Goal: Navigation & Orientation: Find specific page/section

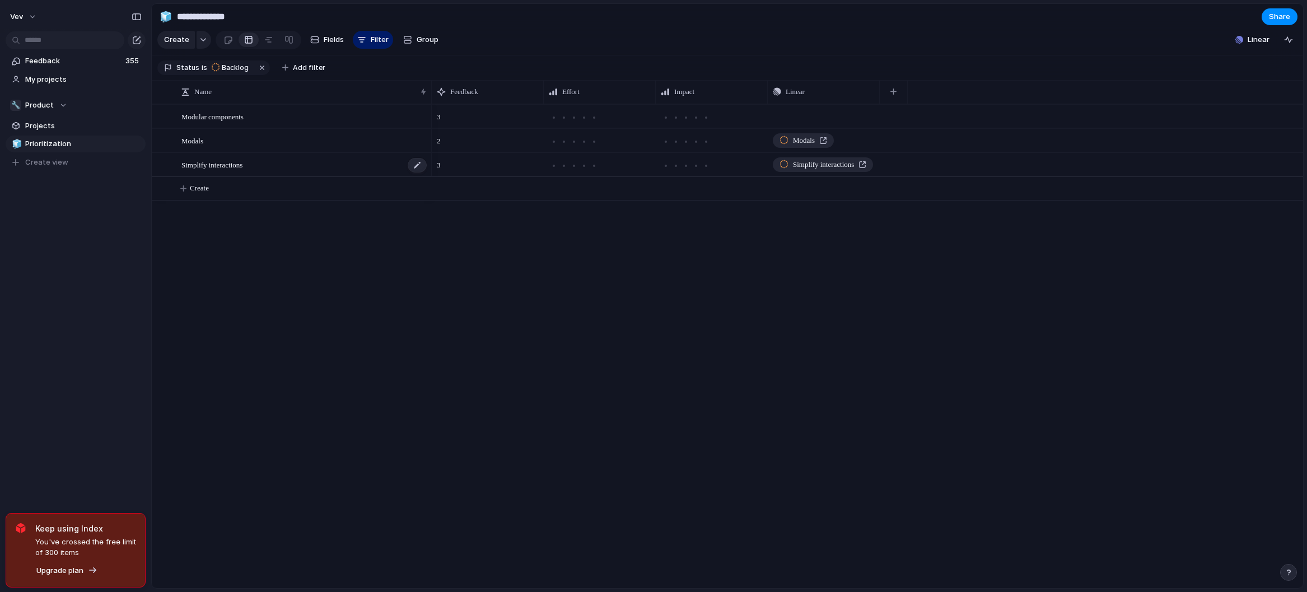
click at [220, 171] on span "Simplify interactions" at bounding box center [211, 164] width 61 height 13
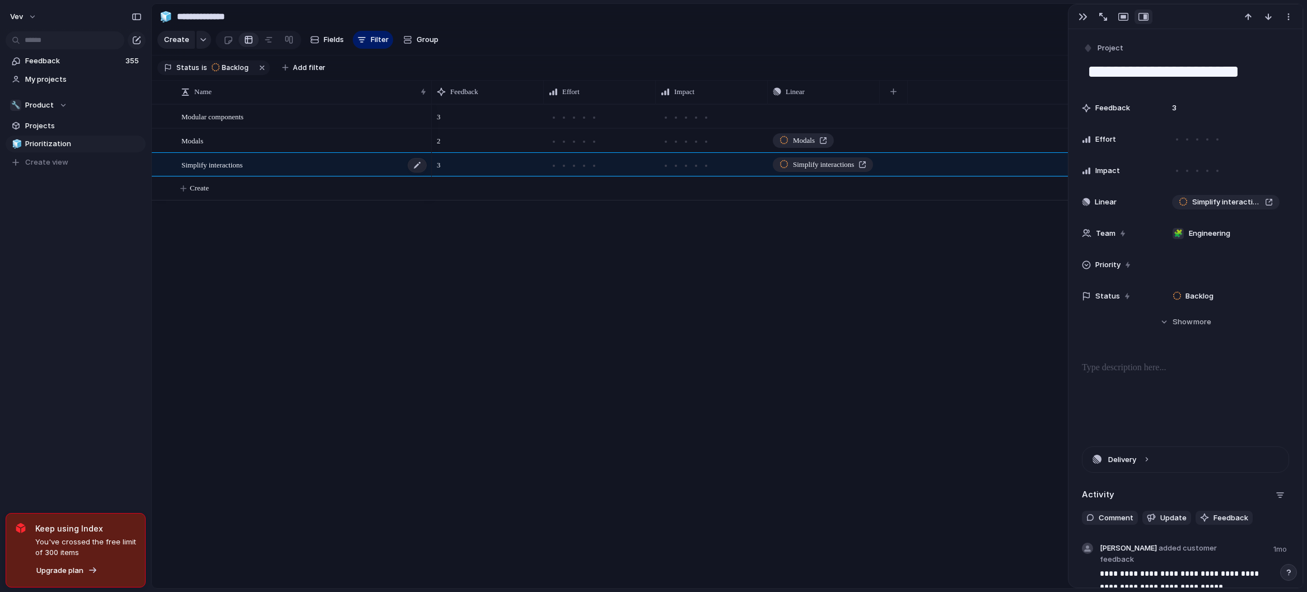
click at [220, 171] on span "Simplify interactions" at bounding box center [211, 164] width 61 height 13
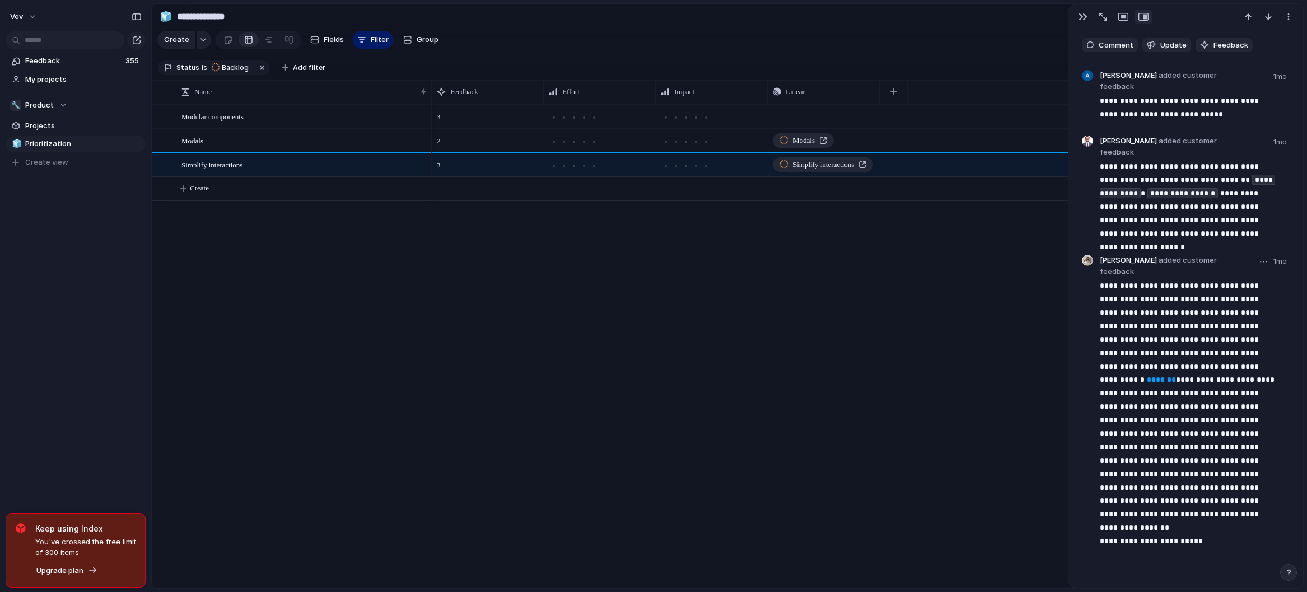
scroll to position [488, 0]
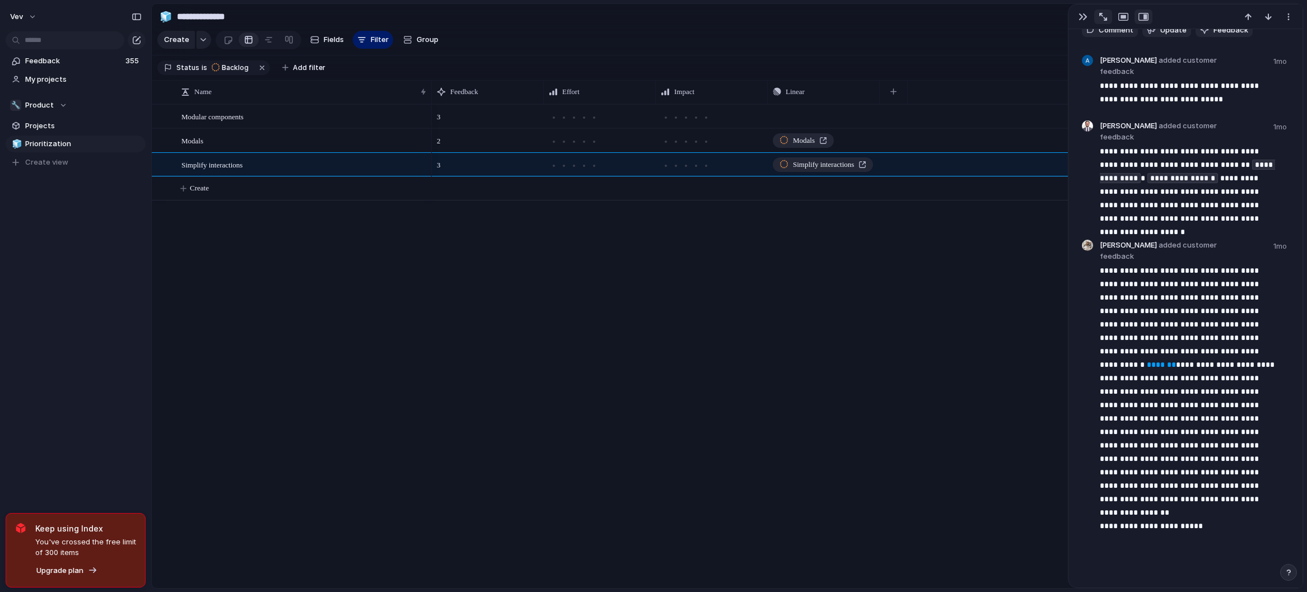
click at [1101, 14] on div "button" at bounding box center [1103, 17] width 8 height 8
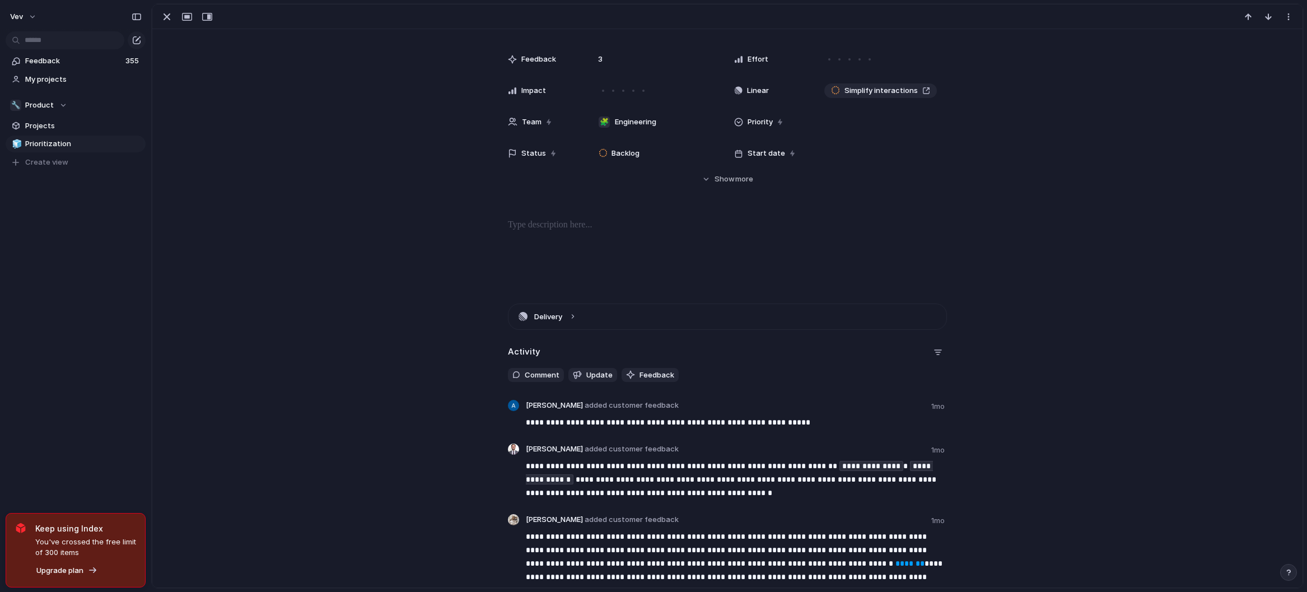
scroll to position [0, 0]
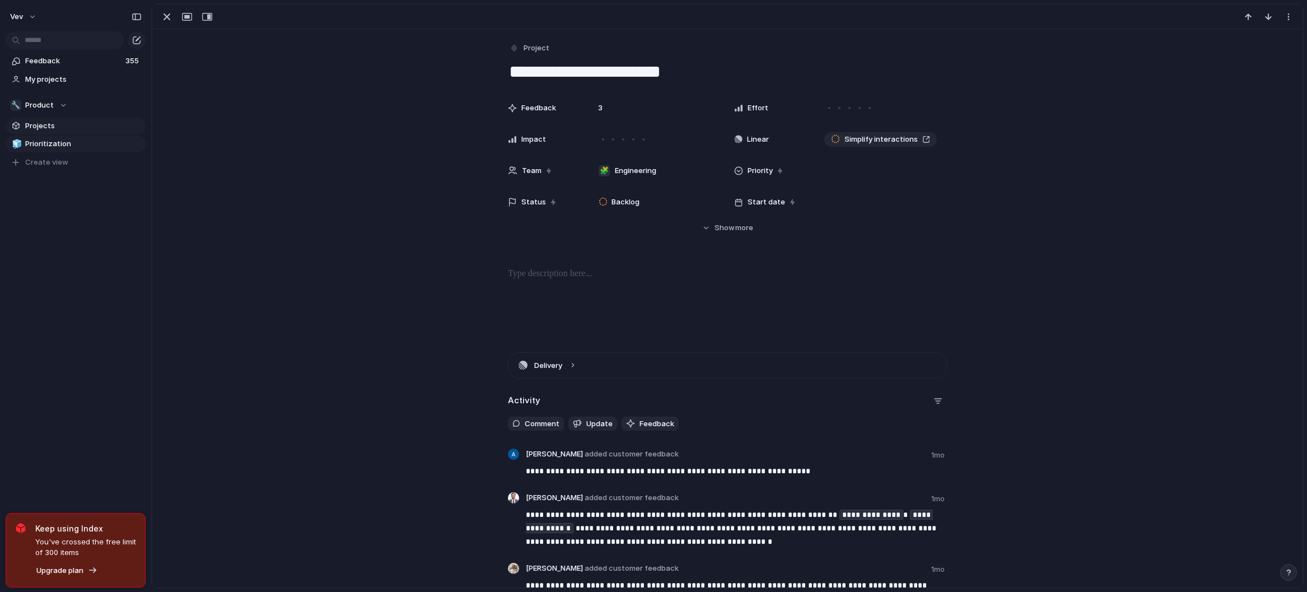
click at [49, 130] on span "Projects" at bounding box center [83, 125] width 116 height 11
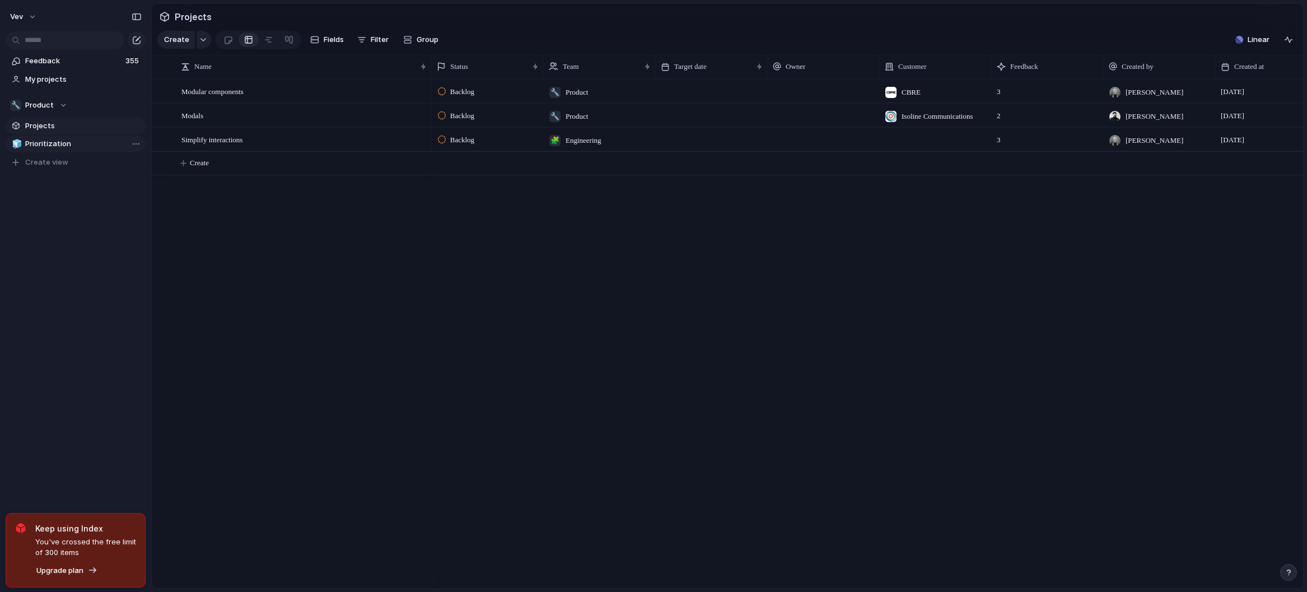
click at [47, 143] on span "Prioritization" at bounding box center [83, 143] width 116 height 11
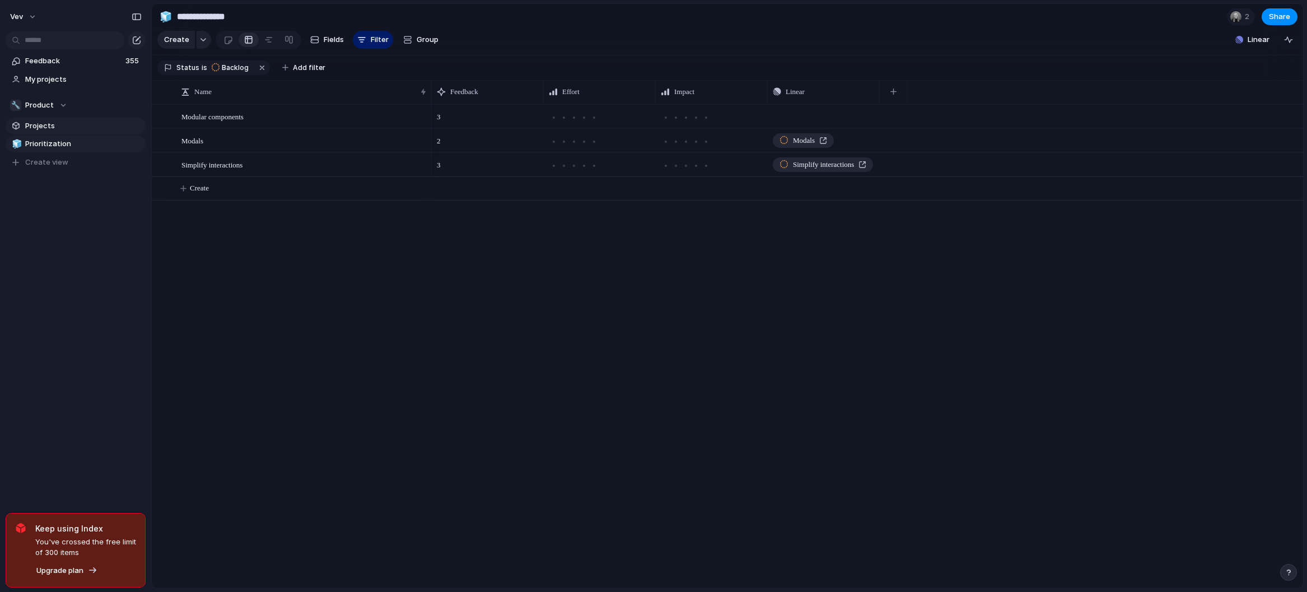
click at [48, 133] on link "Projects" at bounding box center [76, 126] width 140 height 17
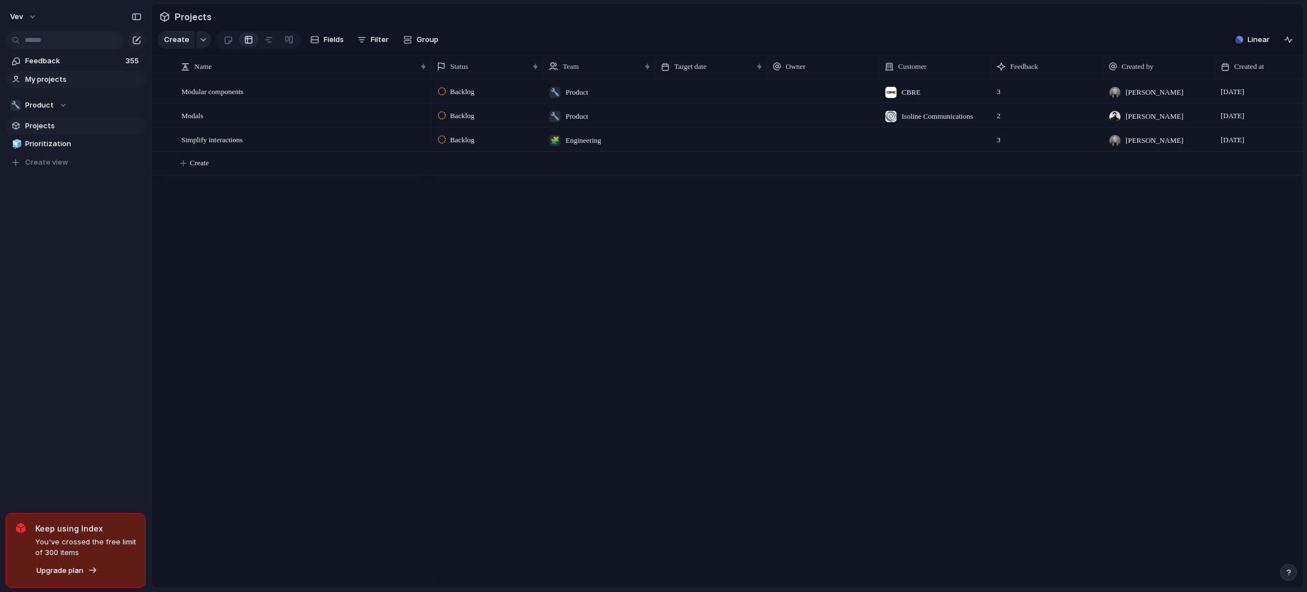
click at [60, 85] on link "My projects" at bounding box center [76, 79] width 140 height 17
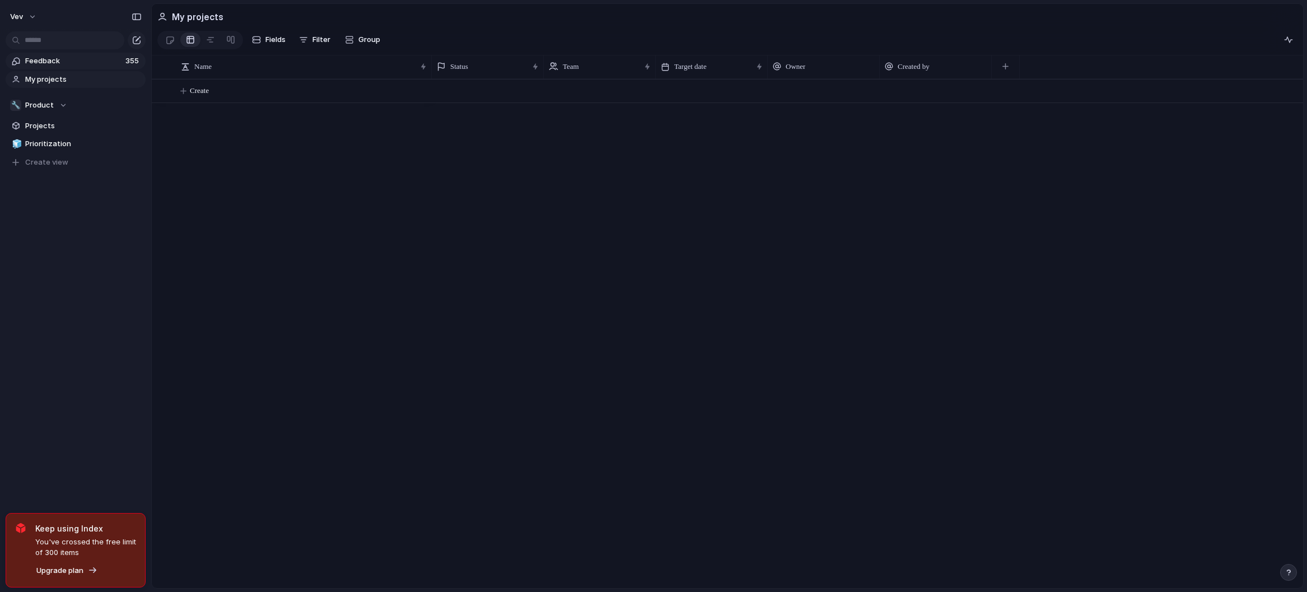
click at [71, 68] on link "Feedback 355" at bounding box center [76, 61] width 140 height 17
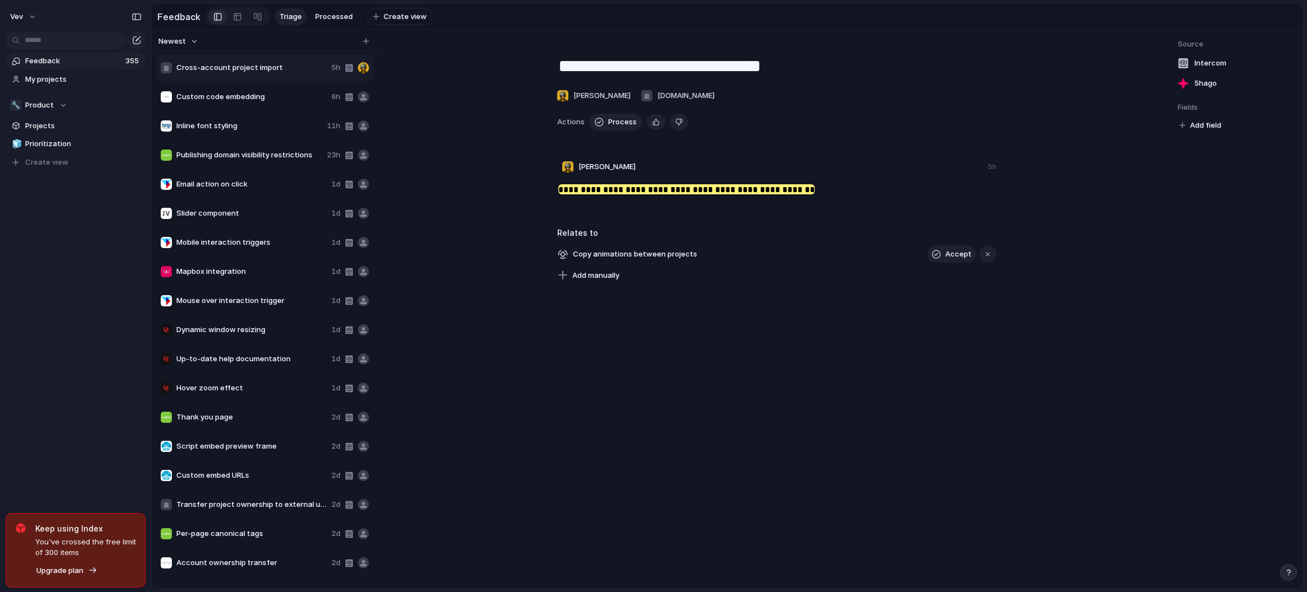
click at [201, 81] on div "Cross-account project import 5h" at bounding box center [264, 67] width 217 height 27
click at [207, 97] on span "Custom code embedding" at bounding box center [251, 96] width 151 height 11
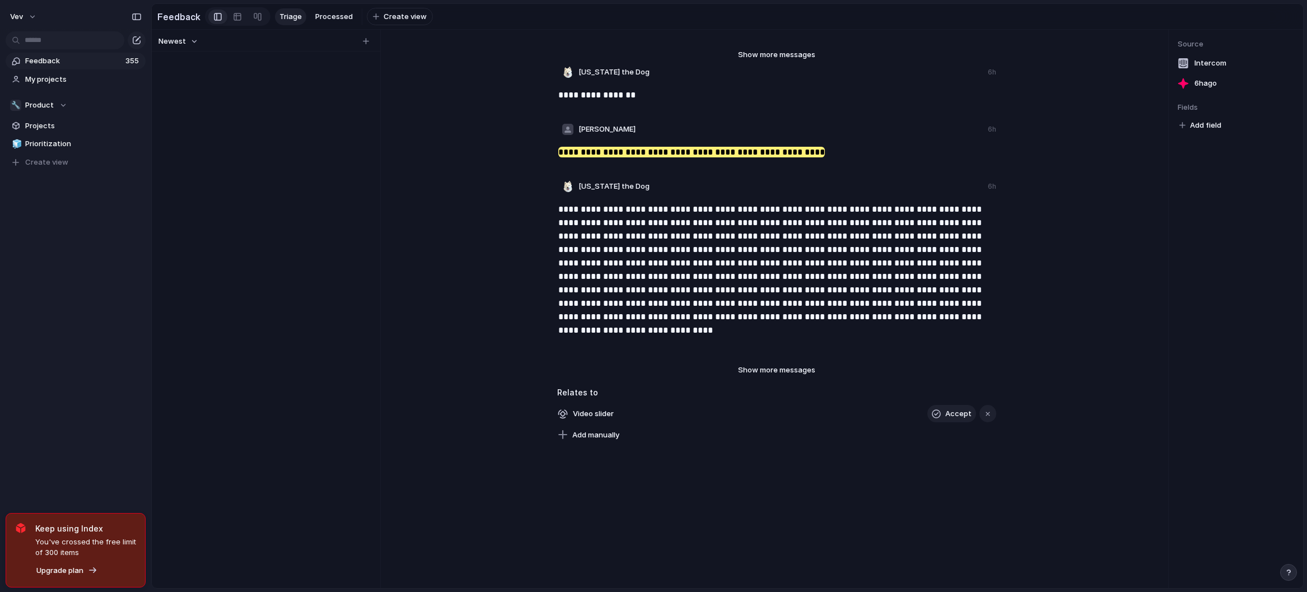
scroll to position [8790, 0]
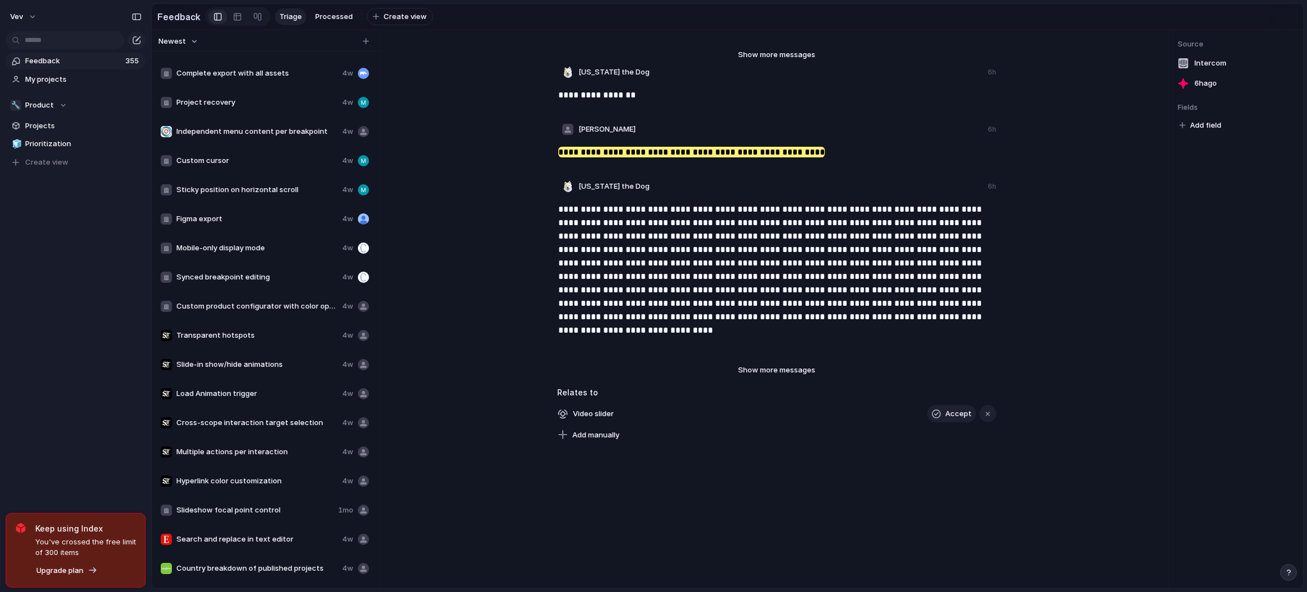
click at [265, 377] on div "Slide-in show/hide animations 4w" at bounding box center [264, 364] width 217 height 27
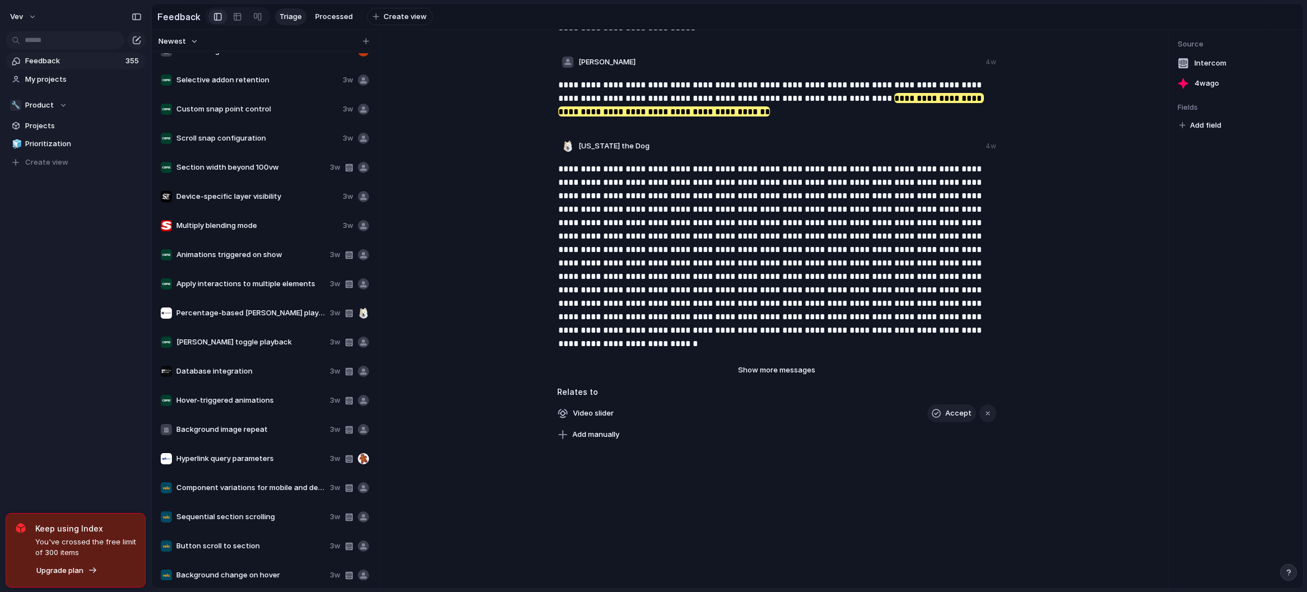
scroll to position [6247, 0]
click at [219, 174] on span "Section width beyond 100vw" at bounding box center [250, 169] width 149 height 11
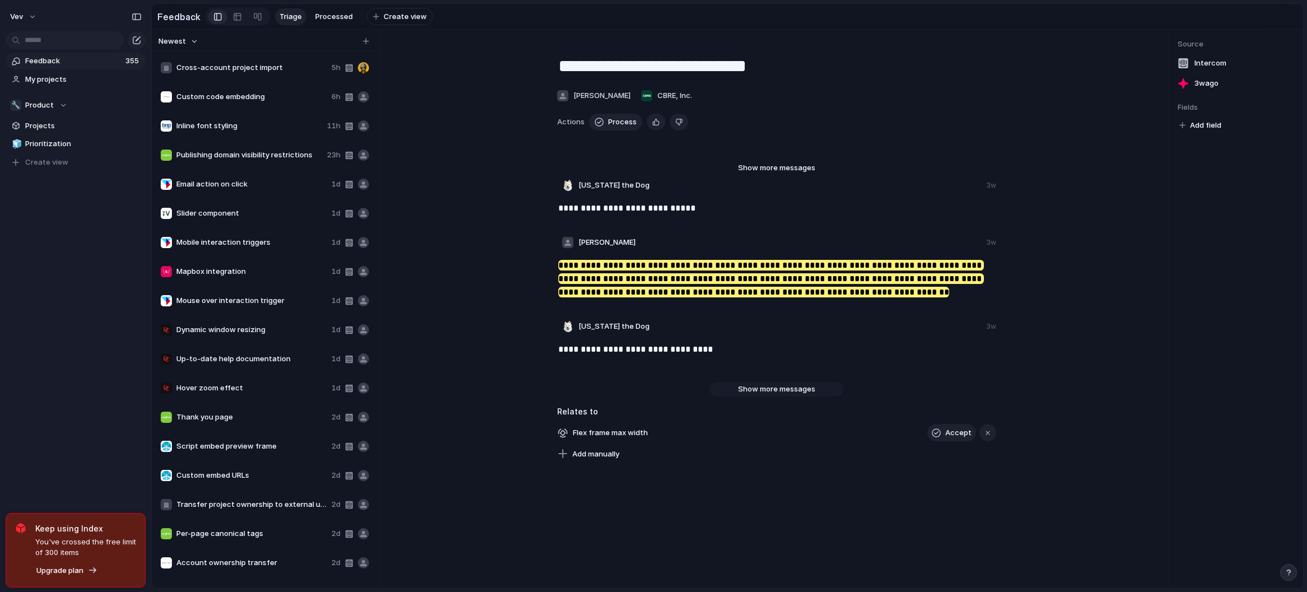
click at [796, 395] on span "Show more messages" at bounding box center [776, 389] width 77 height 11
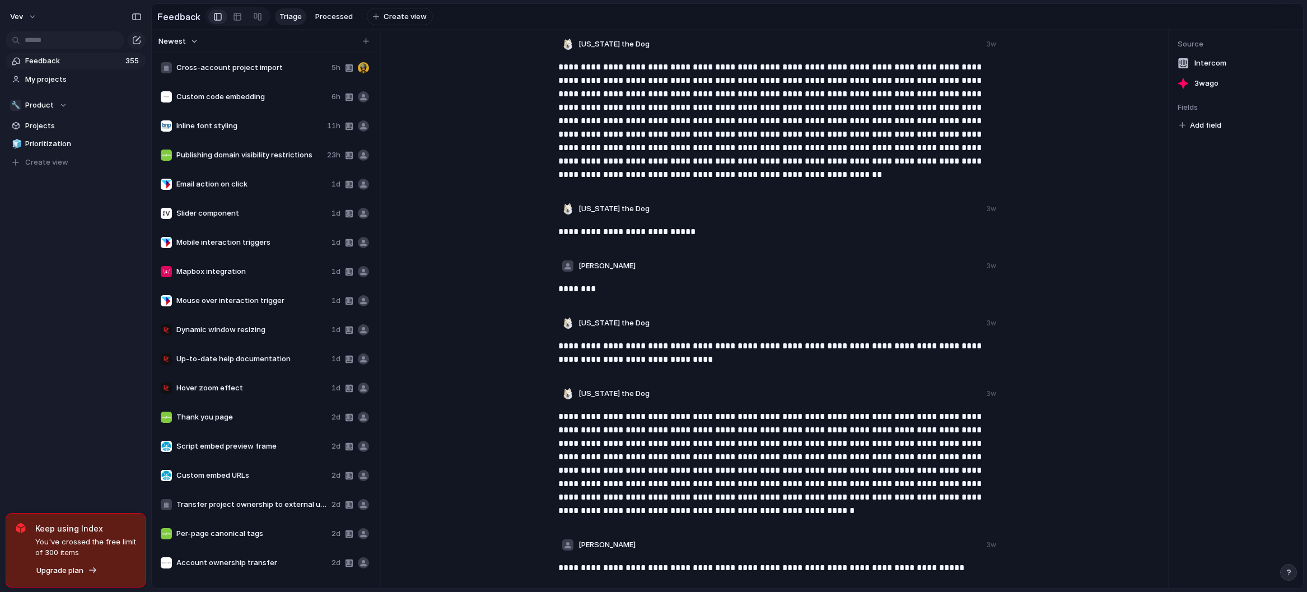
scroll to position [2669, 0]
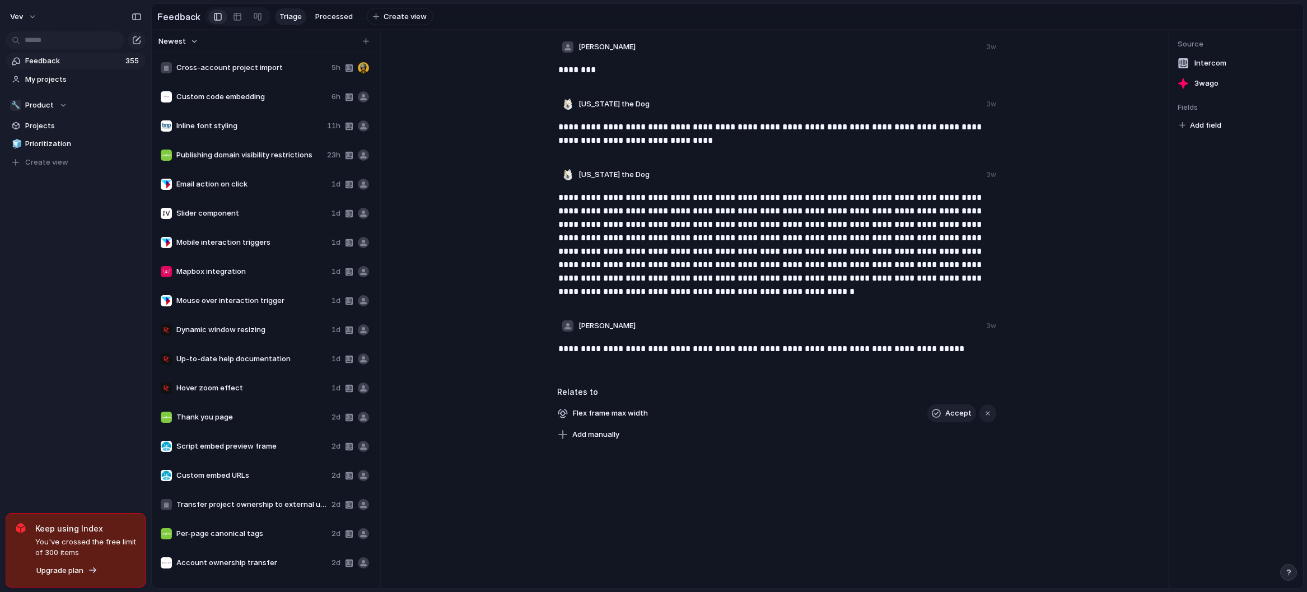
click at [88, 58] on span "Feedback" at bounding box center [73, 60] width 97 height 11
click at [242, 190] on span "Email action on click" at bounding box center [251, 184] width 151 height 11
type textarea "**********"
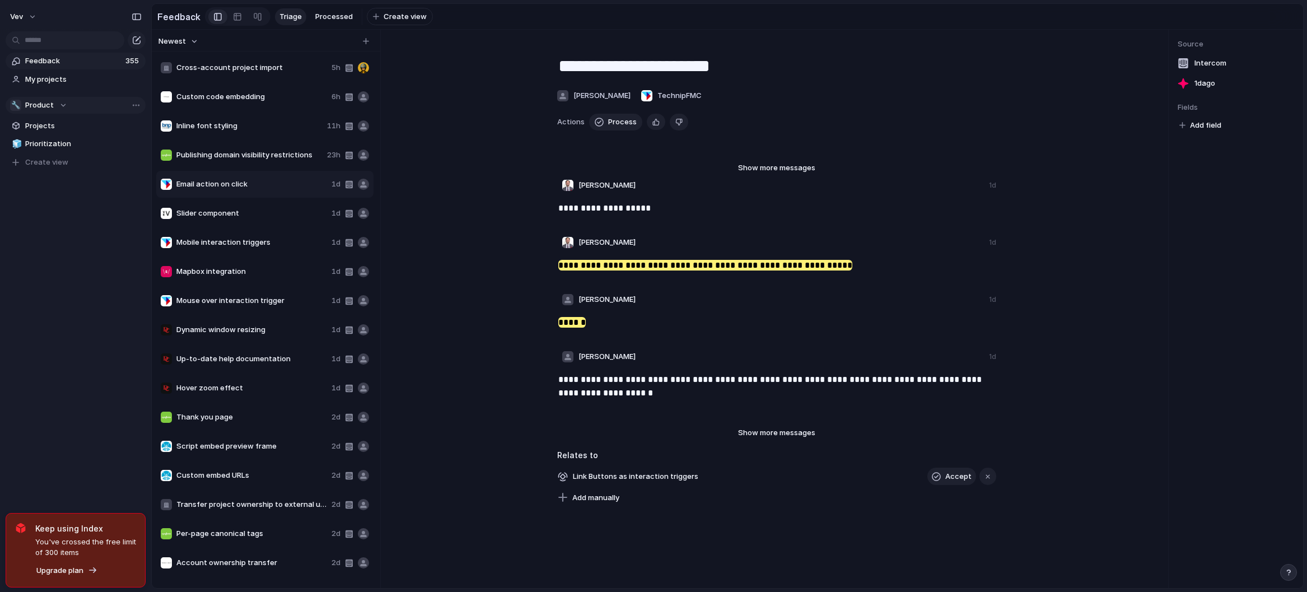
click at [56, 109] on div "🔧 Product" at bounding box center [38, 105] width 57 height 11
click at [66, 108] on div "🔧 Product 🎨 Design 🧩 Engineering Create new team" at bounding box center [653, 296] width 1307 height 592
click at [59, 109] on div "🔧 Product" at bounding box center [38, 105] width 57 height 11
click at [69, 166] on li "🎨 Design" at bounding box center [57, 169] width 91 height 19
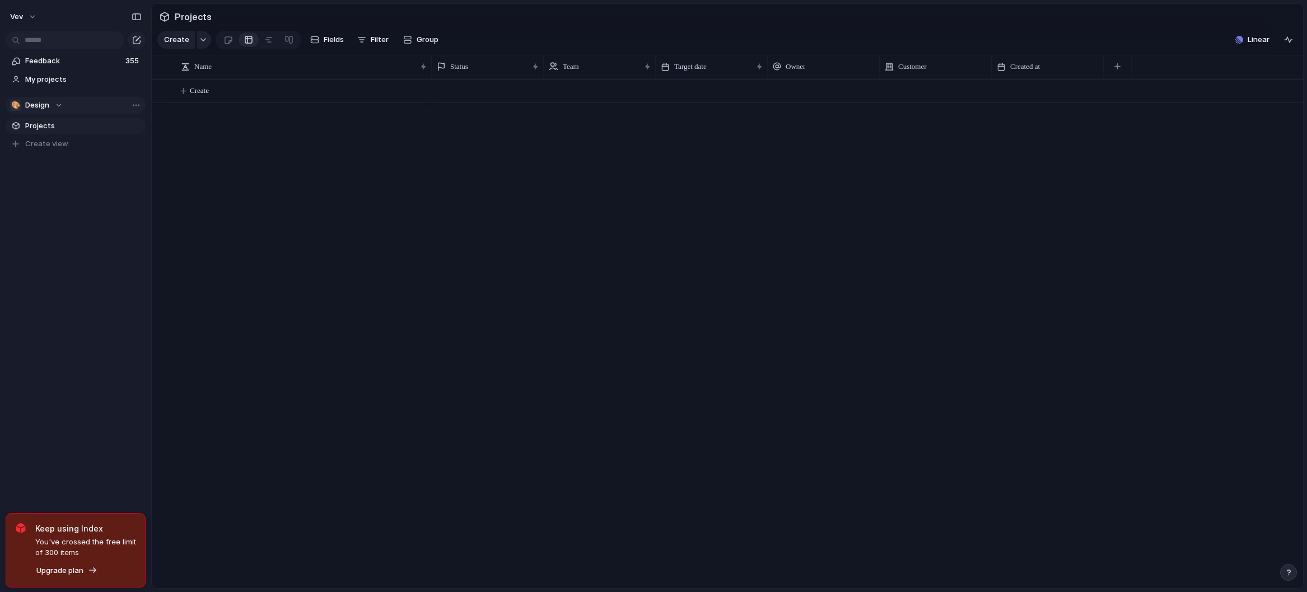
click at [59, 105] on div "🎨 Design" at bounding box center [36, 105] width 53 height 11
click at [66, 150] on li "🔧 Product" at bounding box center [57, 150] width 91 height 19
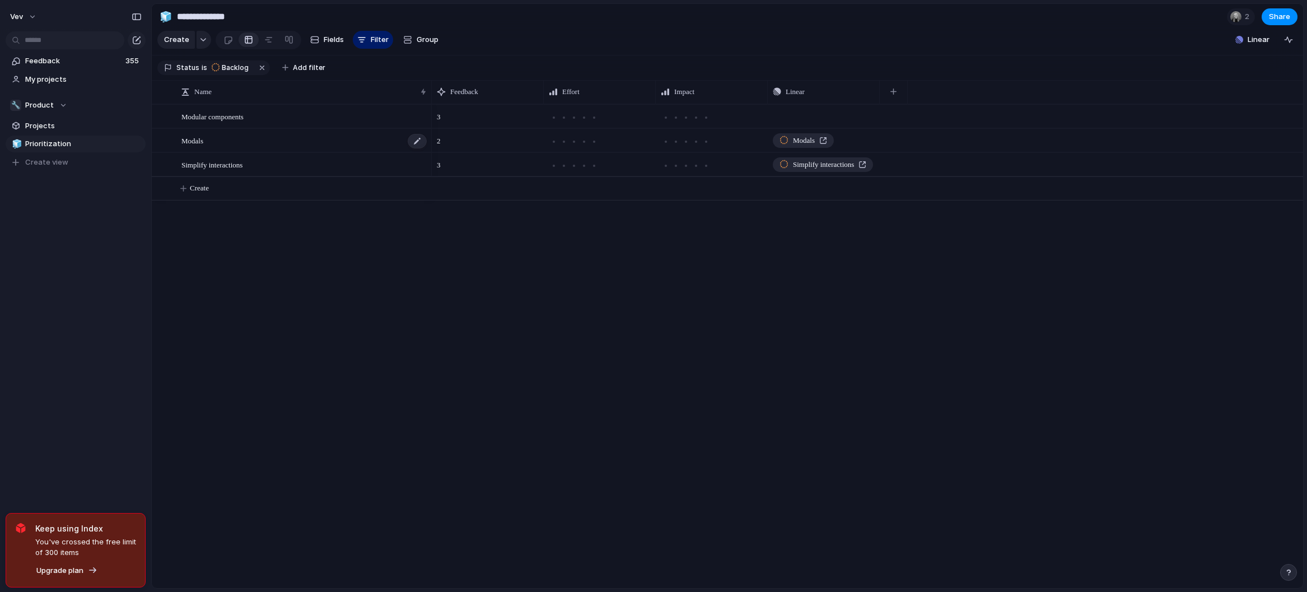
click at [225, 150] on div "Modals" at bounding box center [304, 140] width 246 height 23
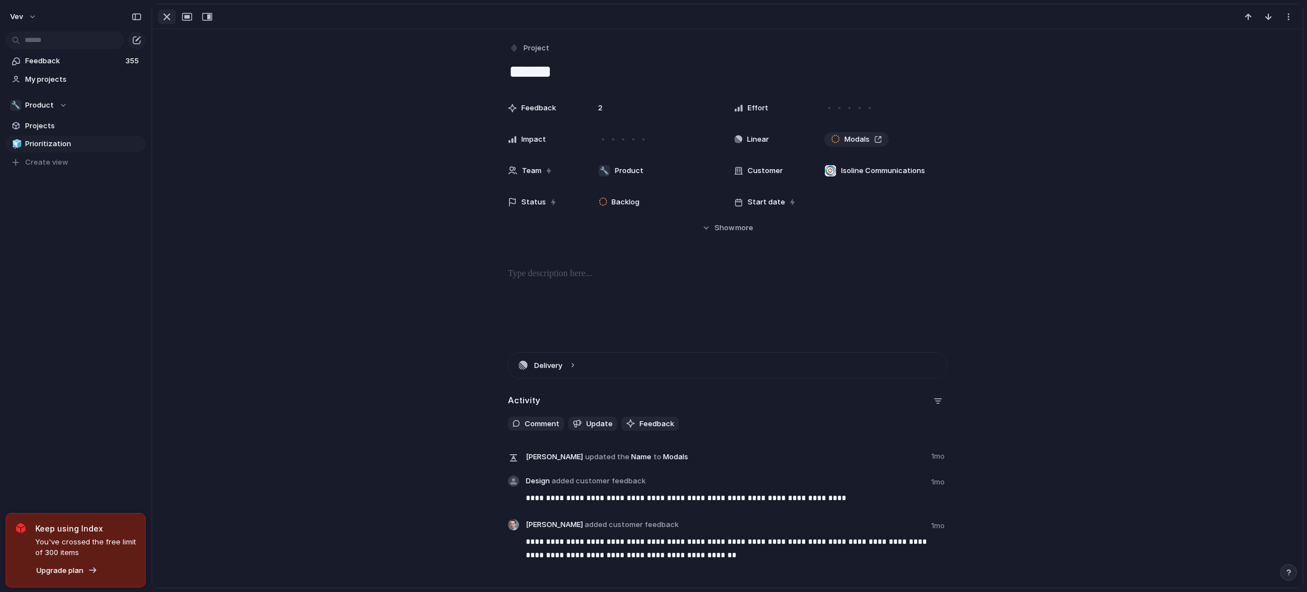
click at [162, 17] on div "button" at bounding box center [166, 16] width 13 height 13
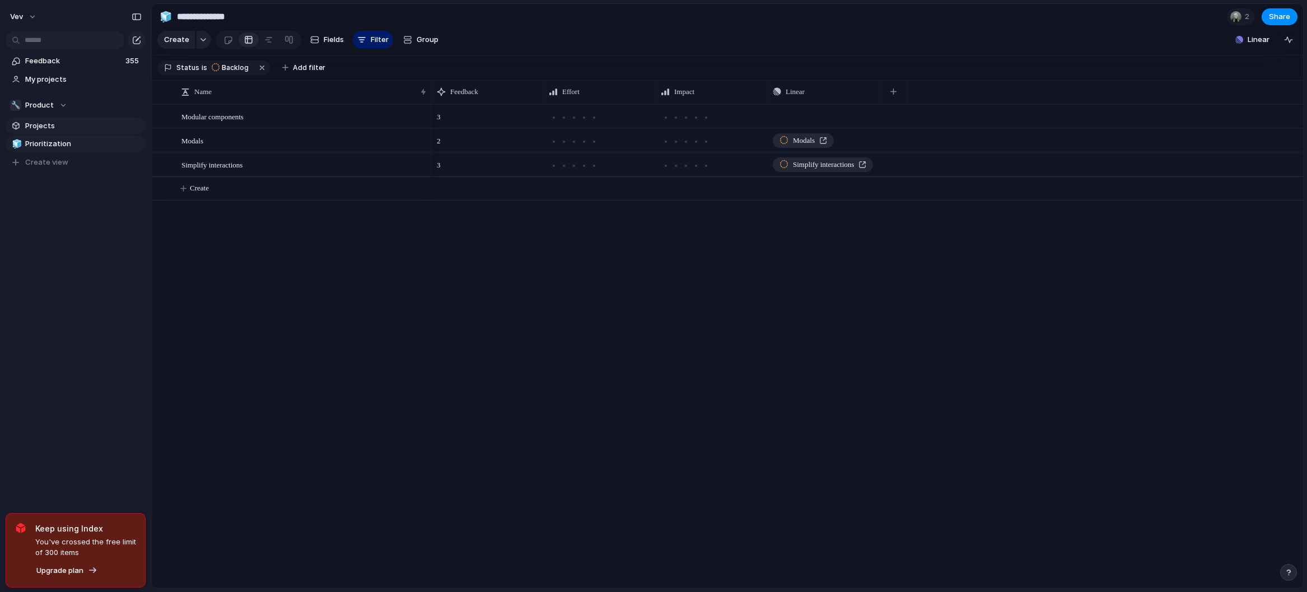
click at [70, 123] on span "Projects" at bounding box center [83, 125] width 116 height 11
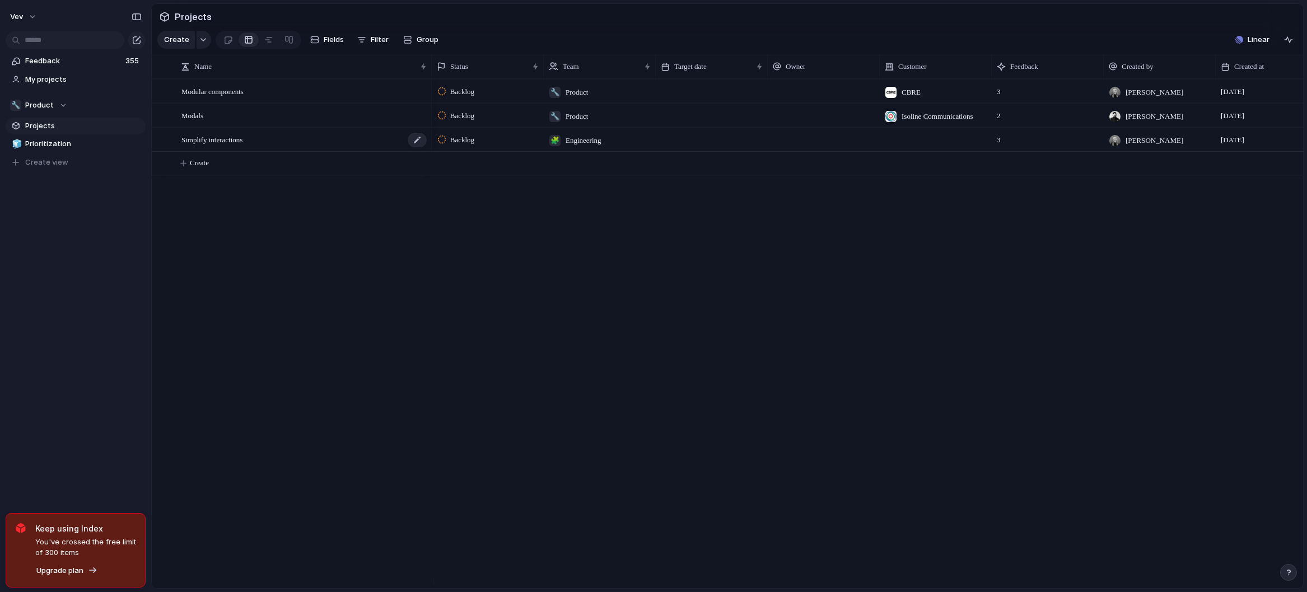
click at [206, 146] on span "Simplify interactions" at bounding box center [211, 139] width 61 height 13
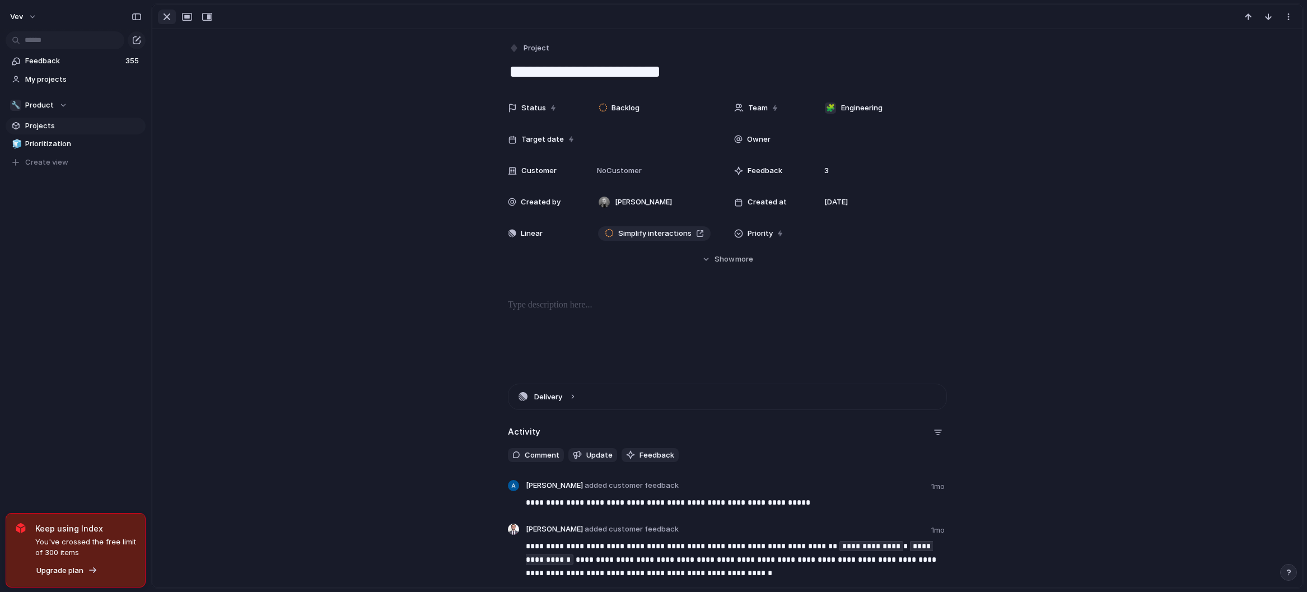
click at [169, 15] on div "button" at bounding box center [166, 16] width 13 height 13
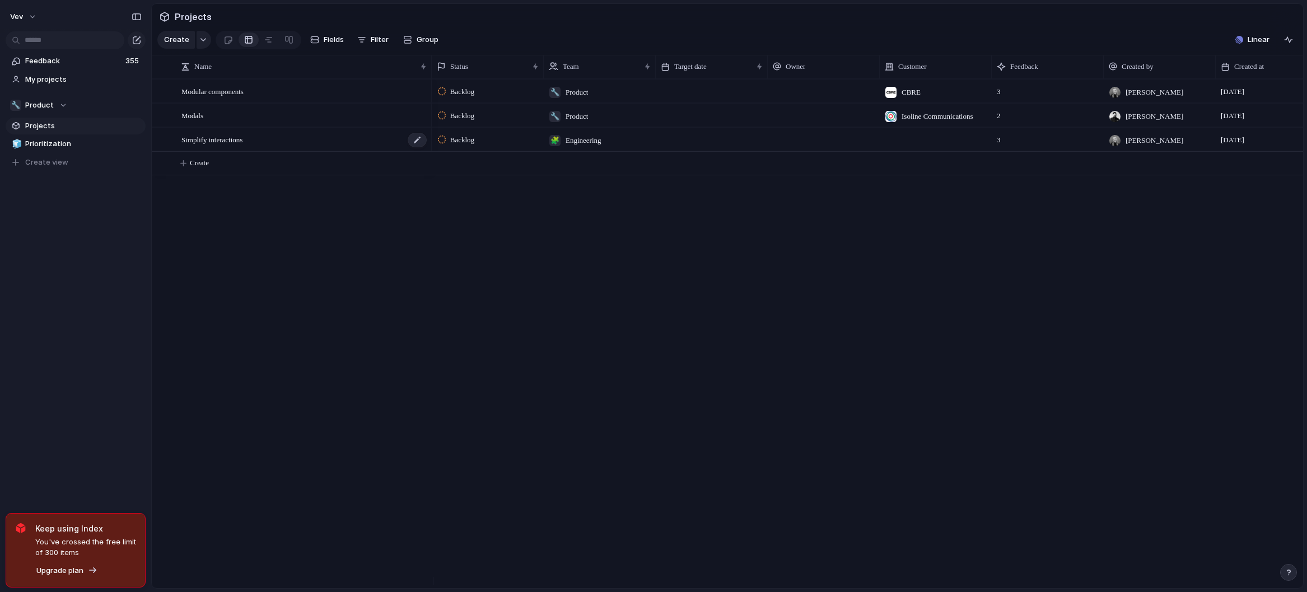
click at [224, 146] on span "Simplify interactions" at bounding box center [211, 139] width 61 height 13
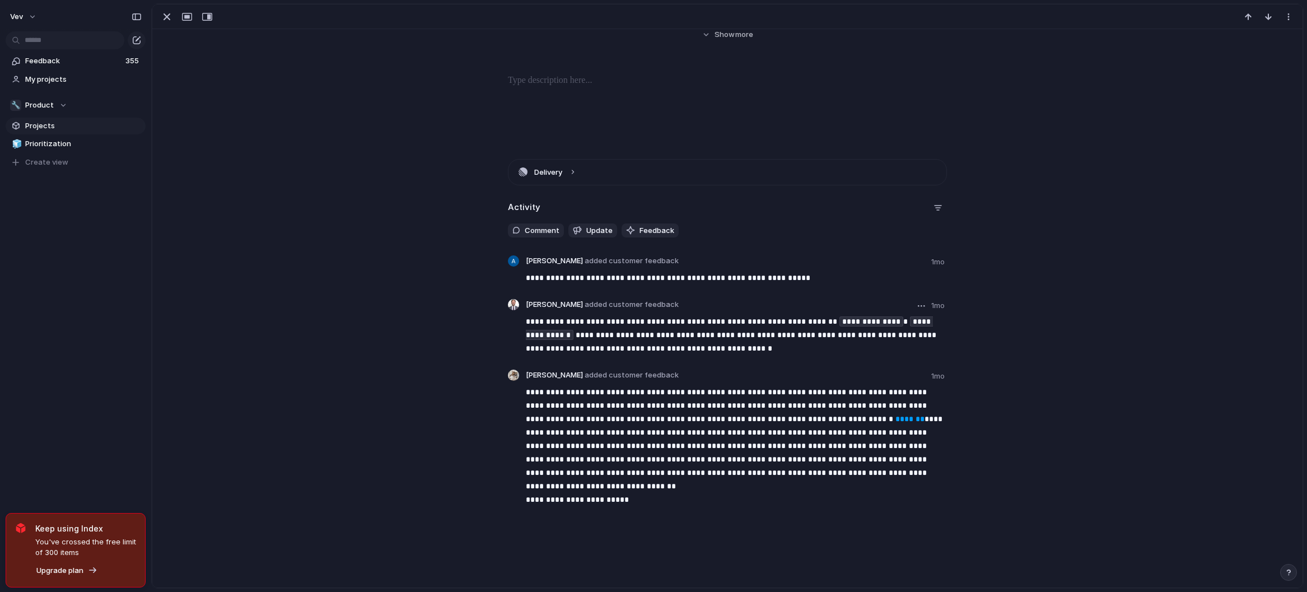
scroll to position [225, 0]
